Goal: Use online tool/utility: Utilize a website feature to perform a specific function

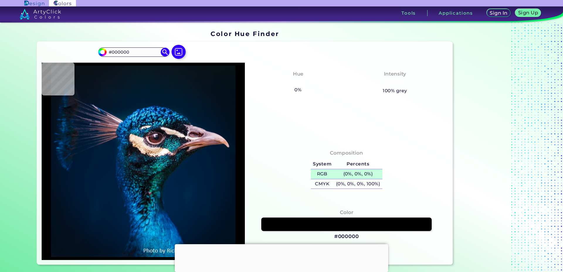
click at [344, 174] on h5 "(0%, 0%, 0%)" at bounding box center [358, 175] width 49 height 10
click at [345, 174] on h5 "(0%, 0%, 0%)" at bounding box center [358, 175] width 49 height 10
click at [345, 174] on h5 "(0%, 0%, 0%) copied" at bounding box center [358, 175] width 49 height 10
copy h5 "%"
click at [344, 174] on h5 "(0%, 0%, 0%)" at bounding box center [358, 175] width 49 height 10
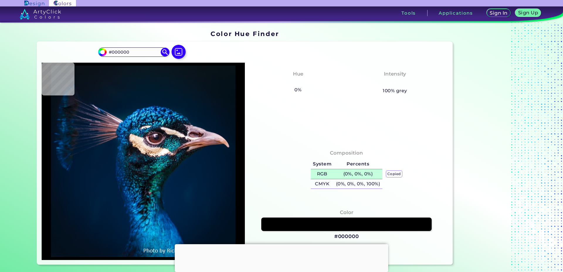
click at [345, 174] on h5 "(0%, 0%, 0%) copied" at bounding box center [358, 175] width 49 height 10
click at [345, 174] on h5 "(0%, 0%, 0%) copied copied" at bounding box center [358, 175] width 49 height 10
copy h5 "0"
click at [326, 176] on h5 "RGB" at bounding box center [322, 175] width 23 height 10
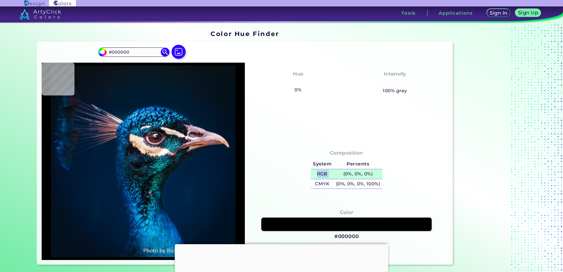
click at [326, 176] on h5 "RGB" at bounding box center [322, 175] width 23 height 10
click at [351, 175] on h5 "(0%, 0%, 0%)" at bounding box center [358, 175] width 49 height 10
type input "#04121f"
type input "#04121F"
type input "#061623"
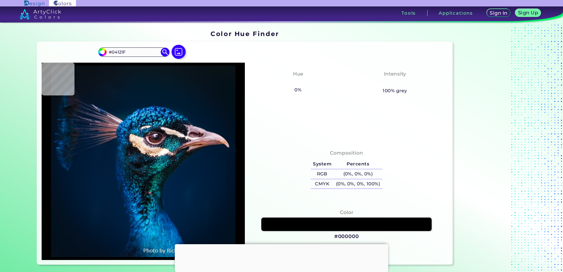
type input "#061623"
type input "#061822"
type input "#091720"
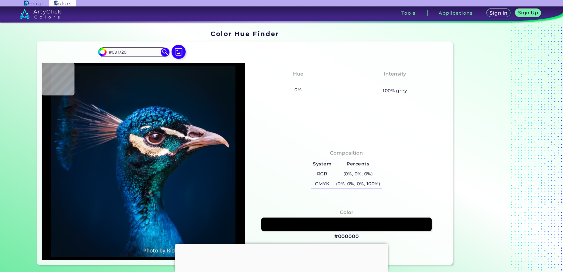
type input "#0a1920"
type input "#0A1920"
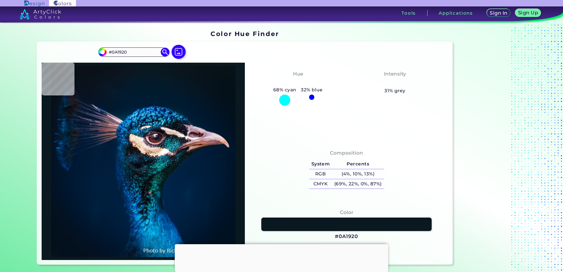
type input "#091217"
type input "#081116"
type input "#071218"
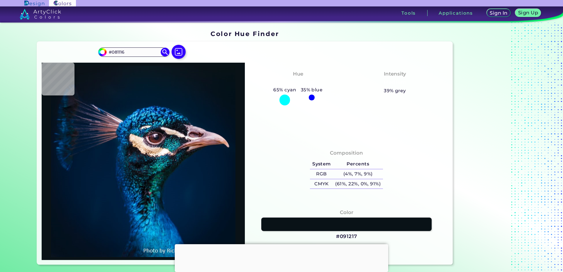
type input "#071218"
type input "#061117"
type input "#071218"
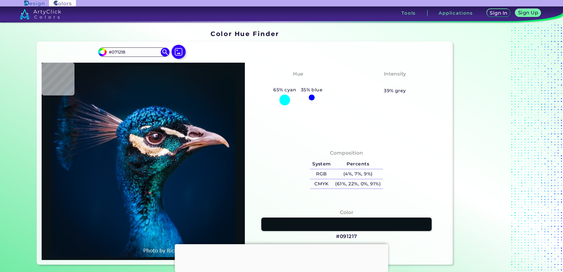
type input "#061117"
type input "#000000"
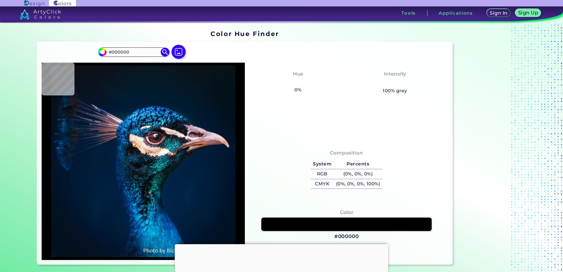
click at [294, 92] on h5 "0%" at bounding box center [297, 90] width 11 height 8
type input "#041117"
type input "#071218"
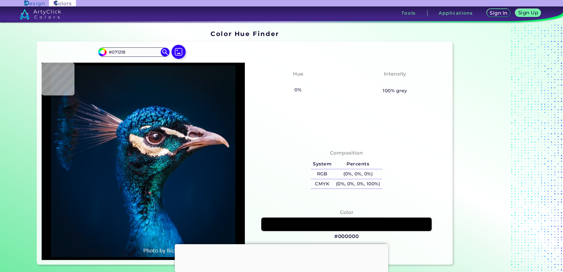
type input "#0a1117"
type input "#0A1117"
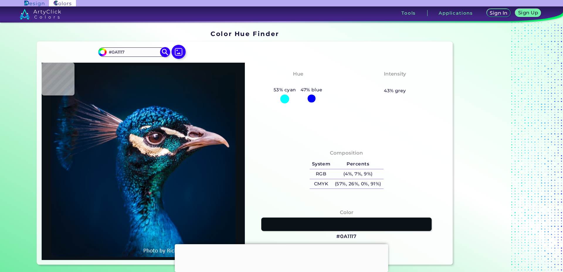
click at [128, 55] on input "#0A1117" at bounding box center [133, 52] width 55 height 8
type input "#0a151b"
type input "#0A151B"
type input "#09161e"
type input "#09161E"
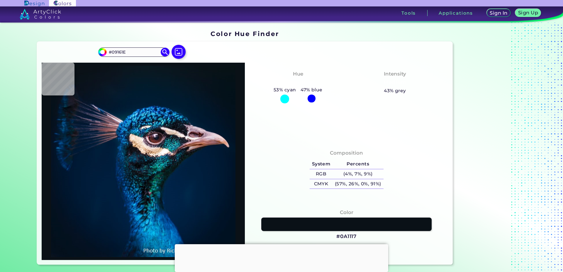
type input "#07151e"
type input "#07151E"
type input "#05121b"
type input "#05121B"
type input "#000000"
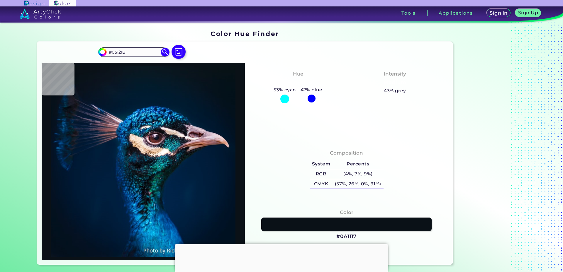
type input "#000000"
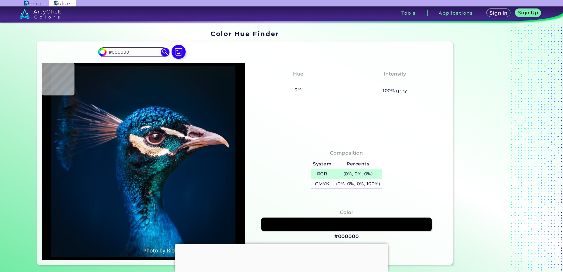
click at [361, 174] on h5 "(0%, 0%, 0%)" at bounding box center [358, 175] width 49 height 10
click at [395, 173] on div "Composition System Percents RGB (0%, 0%, 0%) CMYK (0%, 0%, 0%, 100%)" at bounding box center [347, 170] width 194 height 47
click at [364, 173] on h5 "(0%, 0%, 0%)" at bounding box center [358, 175] width 49 height 10
click at [364, 173] on h5 "(0%, 0%, 0%) copied" at bounding box center [358, 175] width 49 height 10
copy h5 "0"
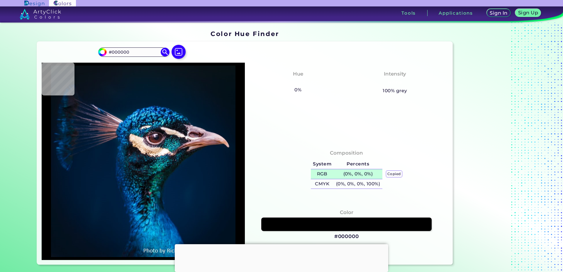
click at [390, 173] on p "copied" at bounding box center [394, 174] width 16 height 7
drag, startPoint x: 359, startPoint y: 173, endPoint x: 347, endPoint y: 177, distance: 12.3
click at [347, 177] on h5 "(0%, 0%, 0%)" at bounding box center [358, 175] width 49 height 10
type input "#031323"
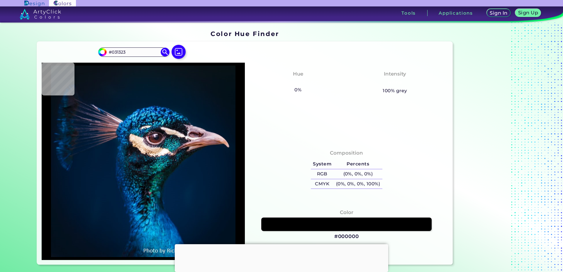
type input "#021224"
type input "#021323"
type input "#031426"
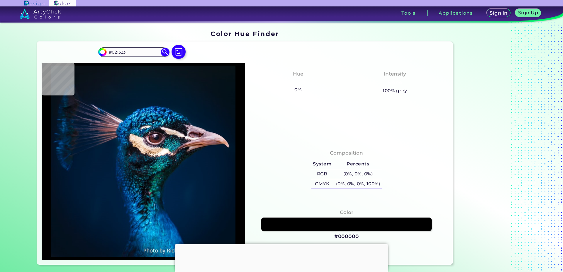
type input "#031426"
type input "#041525"
type input "#031425"
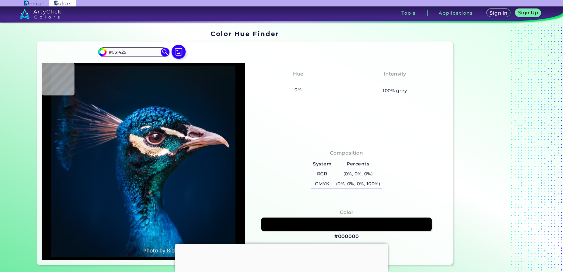
type input "#051524"
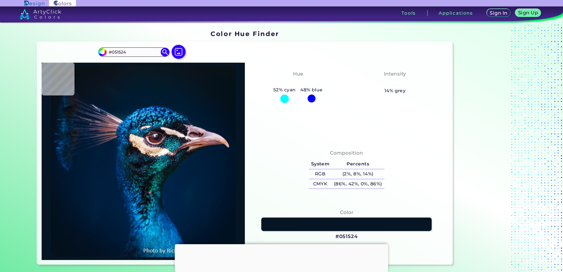
type input "#041423"
type input "#051320"
type input "#04121d"
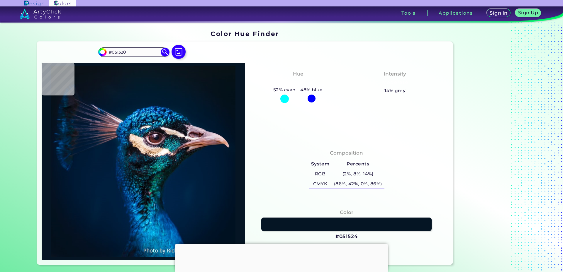
type input "#04121D"
type input "#03111a"
type input "#03111A"
type input "#000000"
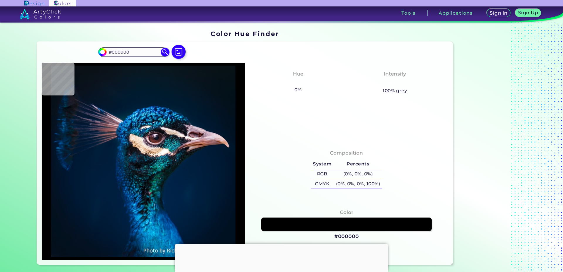
click at [295, 92] on h5 "0%" at bounding box center [297, 90] width 11 height 8
click at [294, 90] on h5 "0%" at bounding box center [297, 90] width 11 height 8
click at [116, 53] on input "#000000" at bounding box center [133, 52] width 55 height 8
drag, startPoint x: 133, startPoint y: 53, endPoint x: 94, endPoint y: 48, distance: 38.7
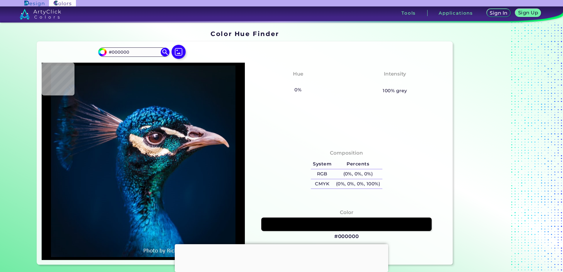
click at [94, 48] on div "#000000 #000000 Acadia ◉ Acid Green ◉ Aero Blue ◉ Alabaster ◉ Albescent White ◉…" at bounding box center [245, 153] width 416 height 223
type input "4"
type input "#0b121a"
type input "#0B121A"
type input "#0b141d"
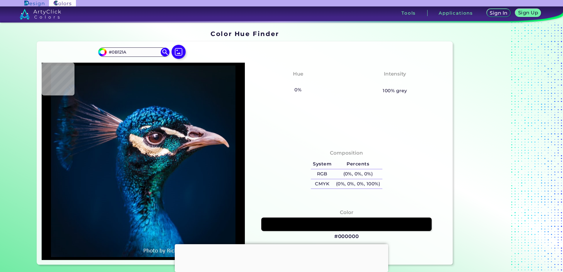
type input "#0B141D"
type input "#0b1521"
type input "#0B1521"
type input "#071727"
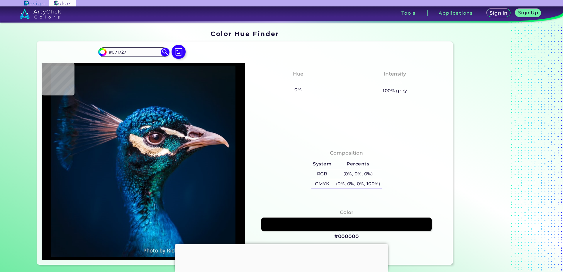
type input "#03192e"
type input "#03192E"
type input "#011b32"
type input "#011B32"
type input "#031d30"
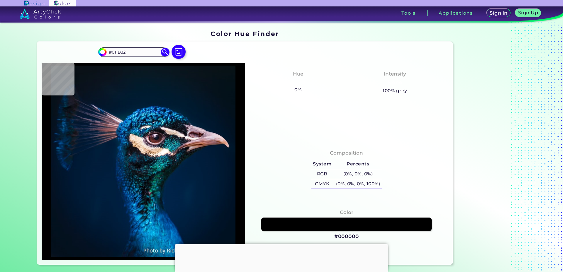
type input "#031D30"
type input "#25a0f8"
type input "#25A0F8"
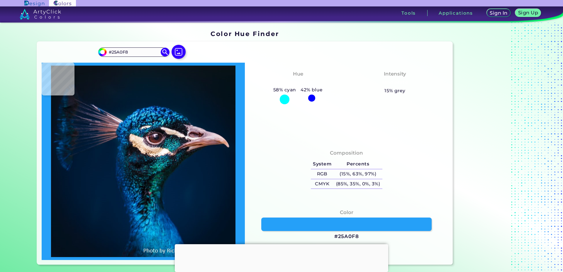
type input "#002c5b"
type input "#002C5B"
type input "#00193b"
type input "#00193B"
type input "#095c8f"
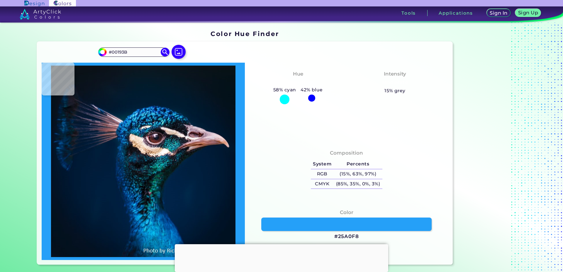
type input "#095C8F"
type input "#03557f"
type input "#03557F"
type input "#1d212f"
type input "#1D212F"
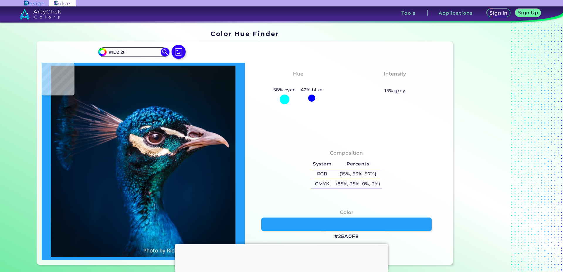
type input "#0e1114"
type input "#0E1114"
type input "#161118"
type input "#2a4853"
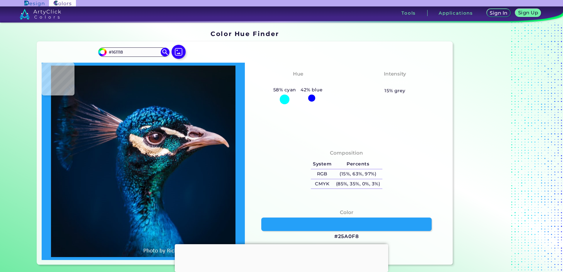
type input "#2A4853"
type input "#0f131e"
type input "#0F131E"
type input "#0d1720"
type input "#0D1720"
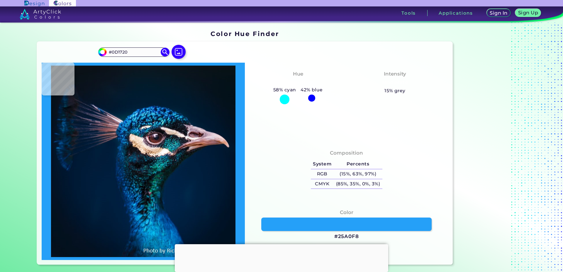
type input "#212533"
type input "#41404d"
type input "#41404D"
type input "#1b1a24"
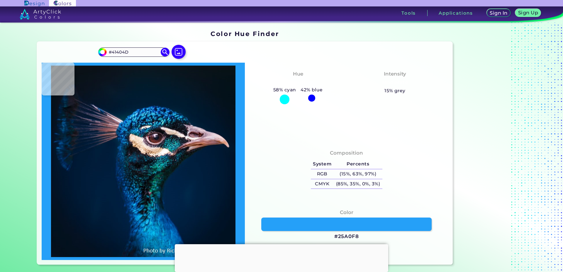
type input "#1B1A24"
type input "#1f2131"
type input "#1F2131"
type input "#c6a7b6"
type input "#C6A7B6"
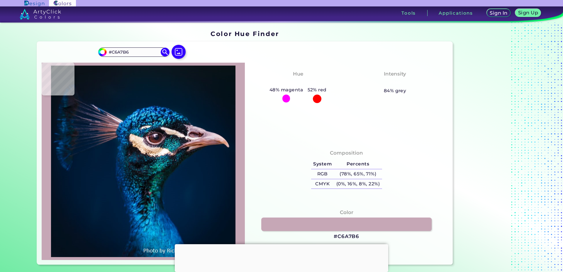
type input "#a46243"
type input "#A46243"
type input "#74453b"
type input "#74453B"
type input "#001834"
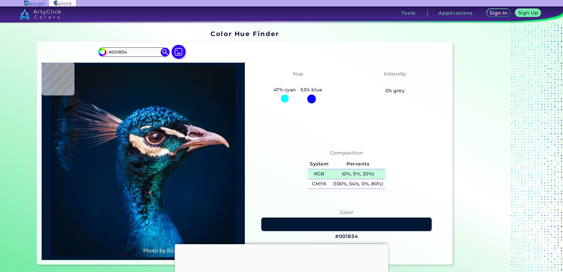
type input "#001834"
click at [314, 172] on h5 "RGB" at bounding box center [319, 175] width 23 height 10
type input "#000000"
type input "#031323"
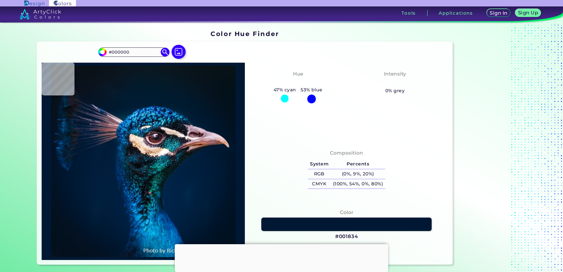
type input "#031323"
type input "#061623"
type input "#051623"
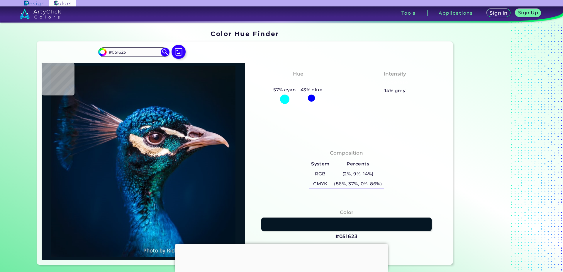
type input "#071822"
type input "#061721"
type input "#061621"
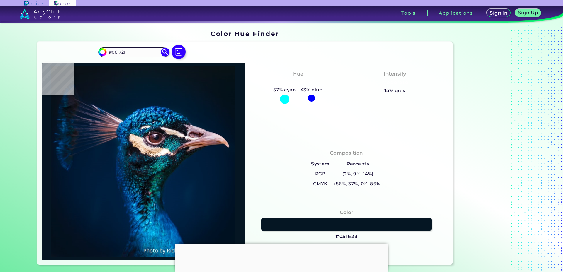
type input "#061621"
type input "#06171f"
type input "#06171F"
type input "#091622"
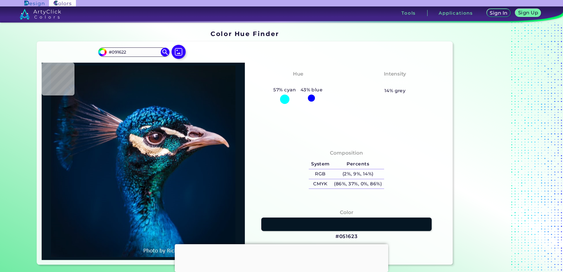
type input "#09161f"
type input "#09161F"
type input "#081620"
type input "#0a1720"
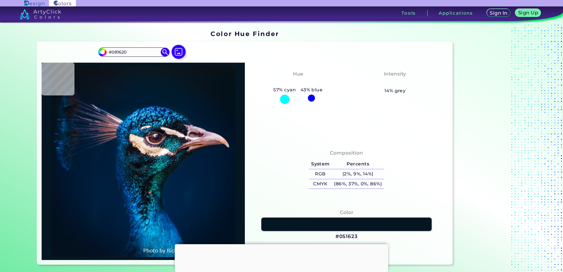
type input "#0A1720"
type input "#09181f"
type input "#09181F"
type input "#09171f"
drag, startPoint x: 130, startPoint y: 52, endPoint x: 95, endPoint y: 51, distance: 34.9
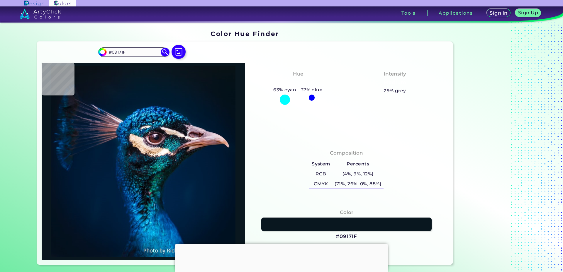
click at [95, 51] on div "#09171f #09171F Acadia ◉ Acid Green ◉ Aero Blue ◉ Alabaster ◉ Albescent White ◉…" at bounding box center [245, 153] width 416 height 223
type input "4"
type input "#071218"
type input "#061117"
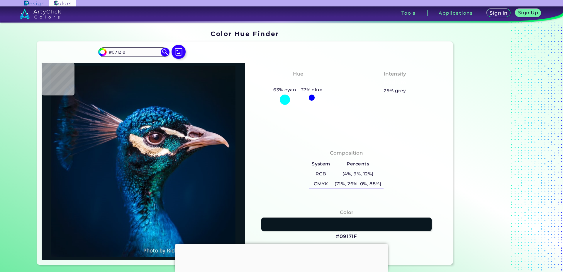
type input "#061117"
type input "#071218"
type input "#071216"
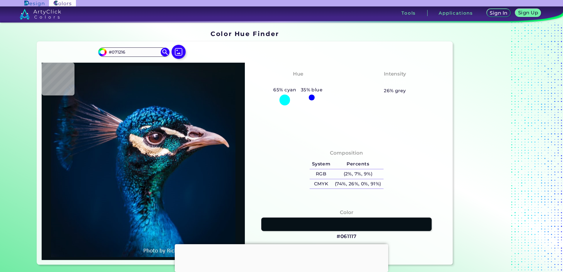
type input "#091217"
click at [179, 52] on img at bounding box center [178, 51] width 17 height 17
click at [0, 0] on input "file" at bounding box center [0, 0] width 0 height 0
click at [102, 53] on input "#091217" at bounding box center [101, 51] width 7 height 7
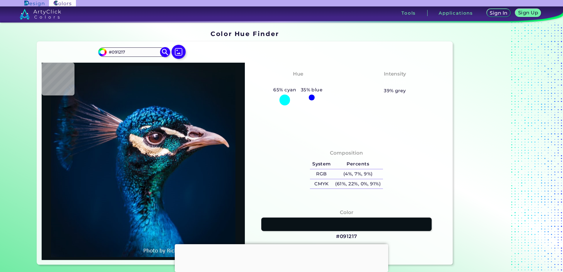
type input "#041217"
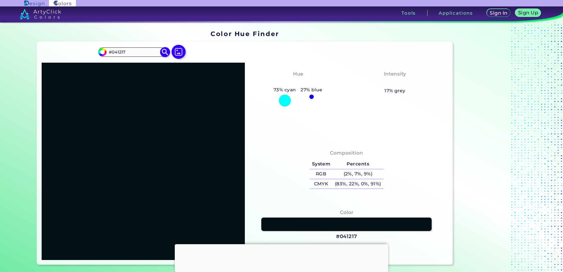
type input "#2d1217"
type input "#2D1217"
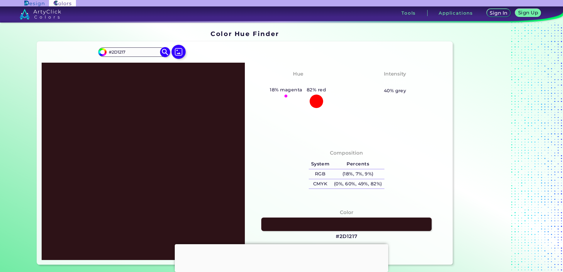
click at [102, 53] on input "#2d1217" at bounding box center [101, 51] width 7 height 7
type input "#011217"
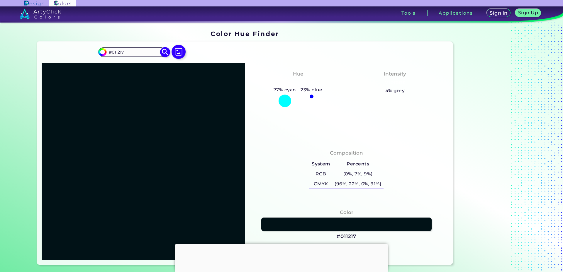
type input "#111217"
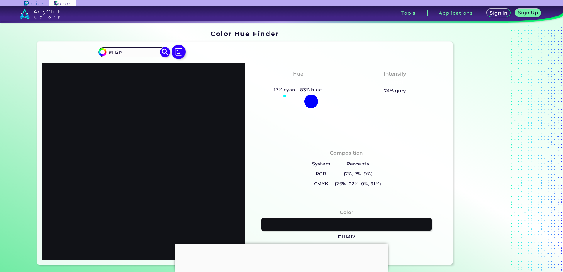
type input "#aa1217"
type input "#AA1217"
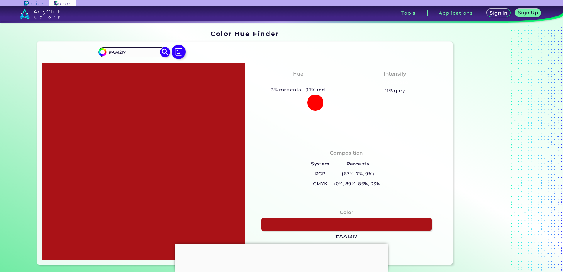
type input "#aa0717"
type input "#AA0717"
type input "#aa4d17"
type input "#AA4D17"
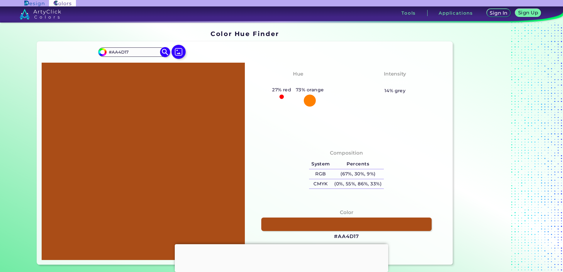
type input "#aa4d01"
type input "#AA4D01"
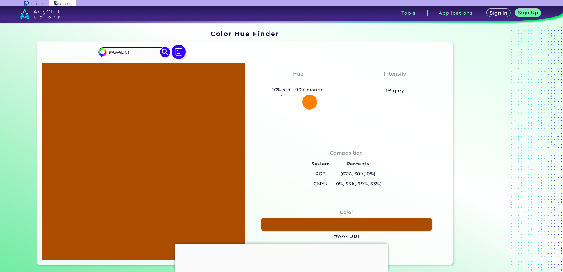
type input "#aa4d0a"
type input "#AA4D0A"
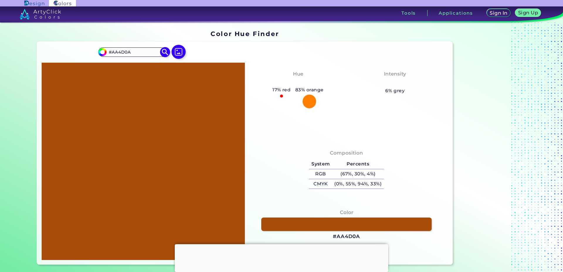
type input "#aa4d69"
type input "#AA4D69"
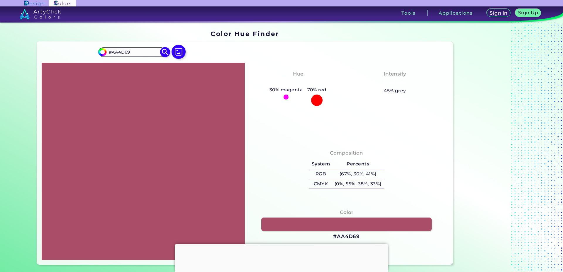
type input "#aa4d69"
click at [331, 141] on div "Hue Pinkish Red 30% magenta 70% red Intensity Medium 45% grey" at bounding box center [346, 102] width 203 height 79
drag, startPoint x: 345, startPoint y: 176, endPoint x: 269, endPoint y: 174, distance: 76.6
click at [255, 179] on div "Composition System Percents RGB (67%, 30%, 41%) CMYK (0%, 55%, 38%, 33%)" at bounding box center [347, 170] width 194 height 47
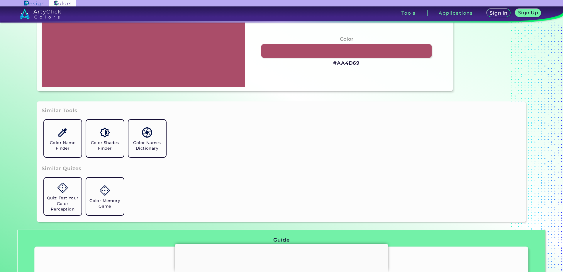
scroll to position [176, 0]
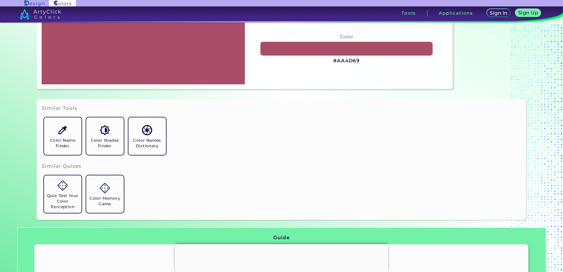
click at [335, 49] on link at bounding box center [346, 49] width 172 height 14
